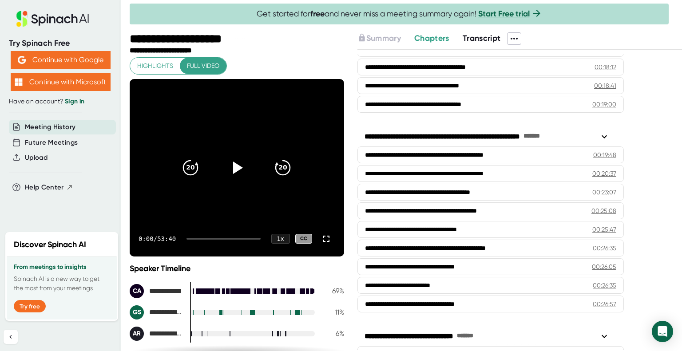
scroll to position [387, 0]
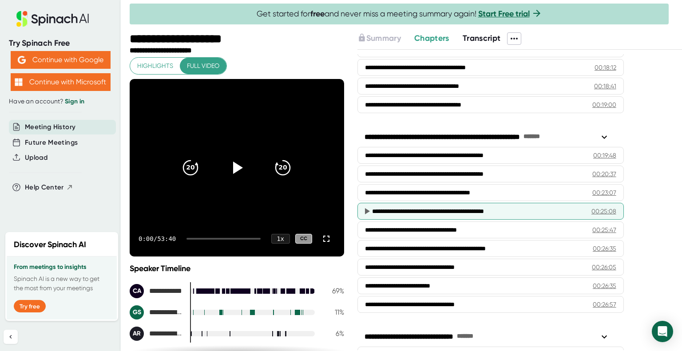
click at [365, 208] on icon at bounding box center [367, 211] width 5 height 6
